Goal: Information Seeking & Learning: Learn about a topic

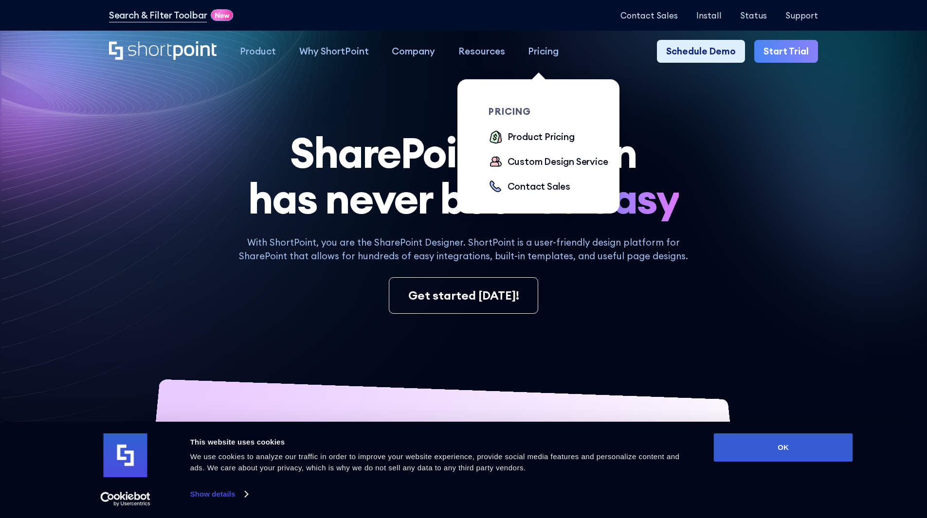
click at [534, 53] on div "Pricing" at bounding box center [543, 51] width 31 height 14
click at [525, 139] on div "Product Pricing" at bounding box center [540, 137] width 67 height 14
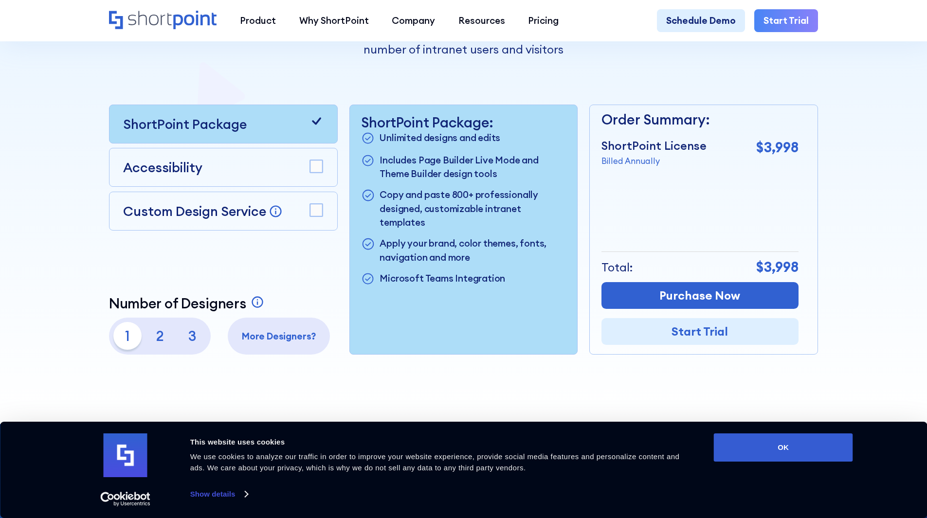
scroll to position [268, 0]
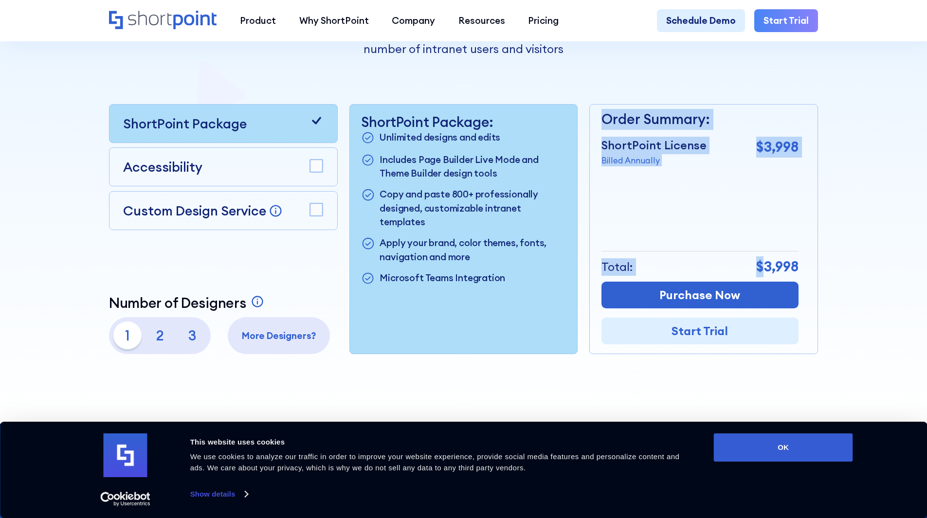
drag, startPoint x: 762, startPoint y: 269, endPoint x: 803, endPoint y: 278, distance: 41.3
click at [803, 278] on div "Order Summary: ShortPoint License Billed Annually $3,998 + Custom Design Servic…" at bounding box center [703, 229] width 229 height 250
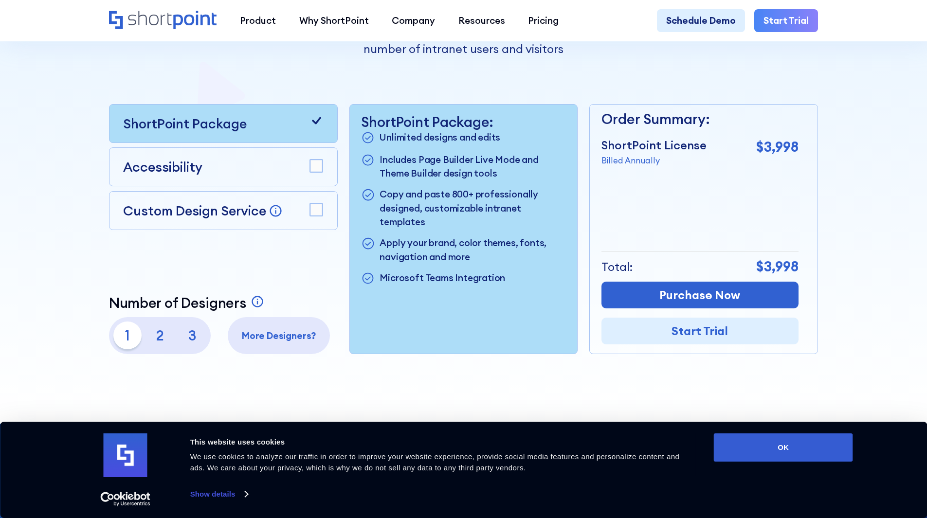
click at [303, 285] on div "ShortPoint Package Accessibility Custom Design Service Bring your dream design …" at bounding box center [223, 229] width 229 height 250
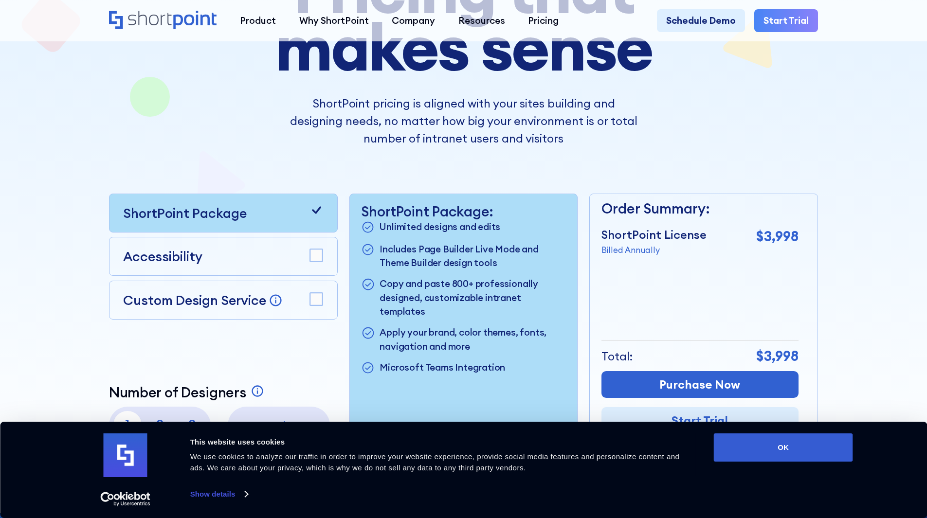
scroll to position [0, 0]
